Goal: Navigation & Orientation: Find specific page/section

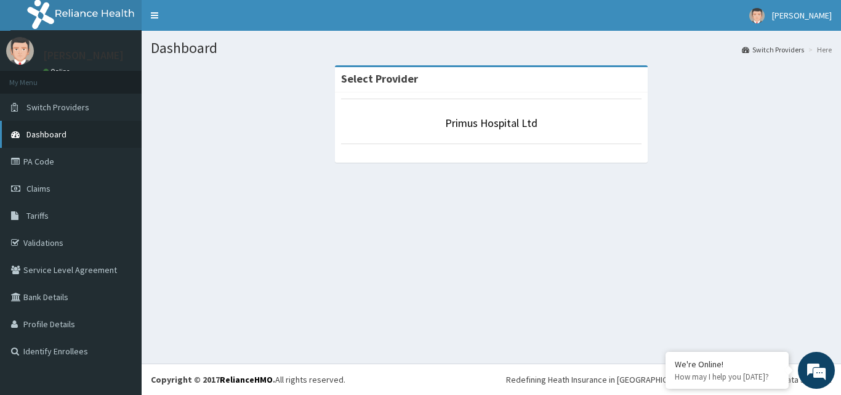
click at [46, 128] on link "Dashboard" at bounding box center [71, 134] width 142 height 27
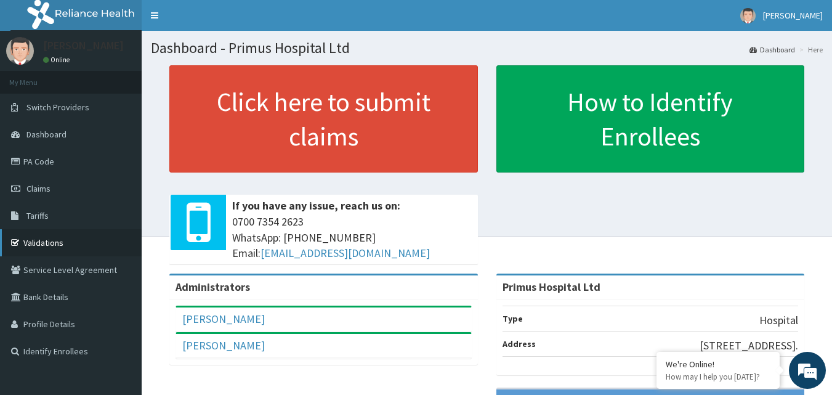
click at [33, 249] on link "Validations" at bounding box center [71, 242] width 142 height 27
